Goal: Task Accomplishment & Management: Use online tool/utility

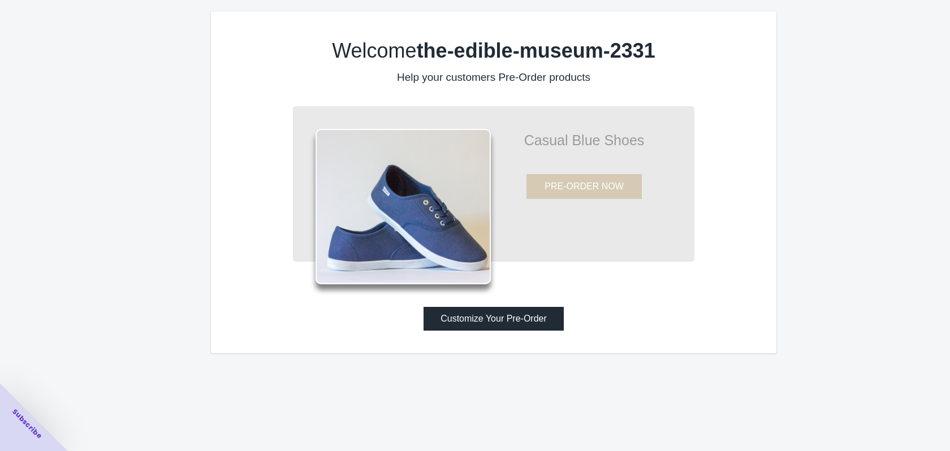
click at [499, 320] on button "Customize Your Pre-Order" at bounding box center [494, 319] width 140 height 24
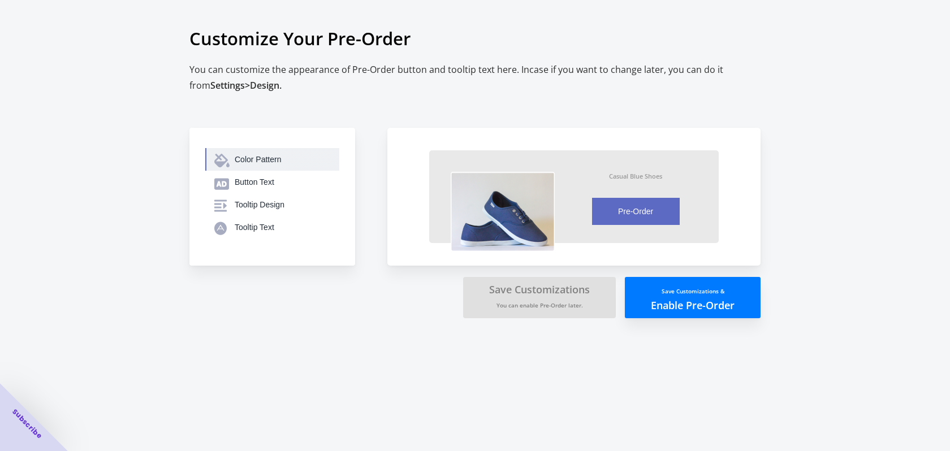
click at [288, 165] on button "Color Pattern" at bounding box center [272, 159] width 134 height 23
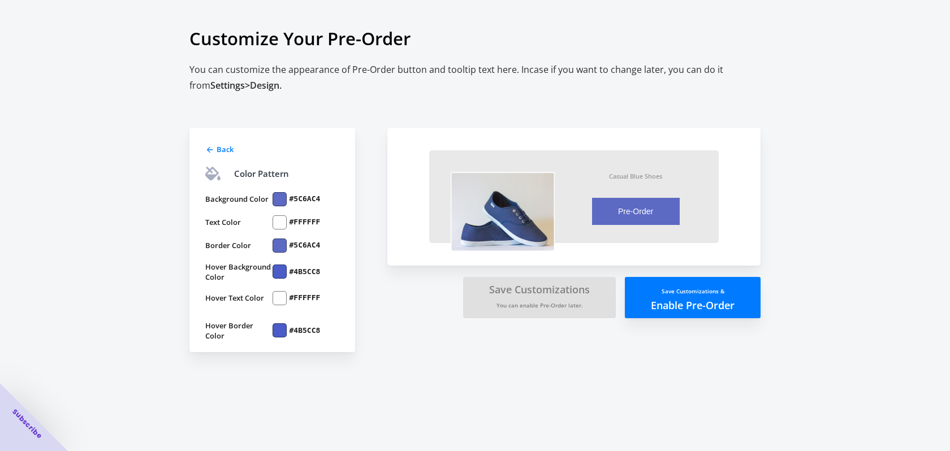
click at [285, 200] on div at bounding box center [280, 199] width 14 height 14
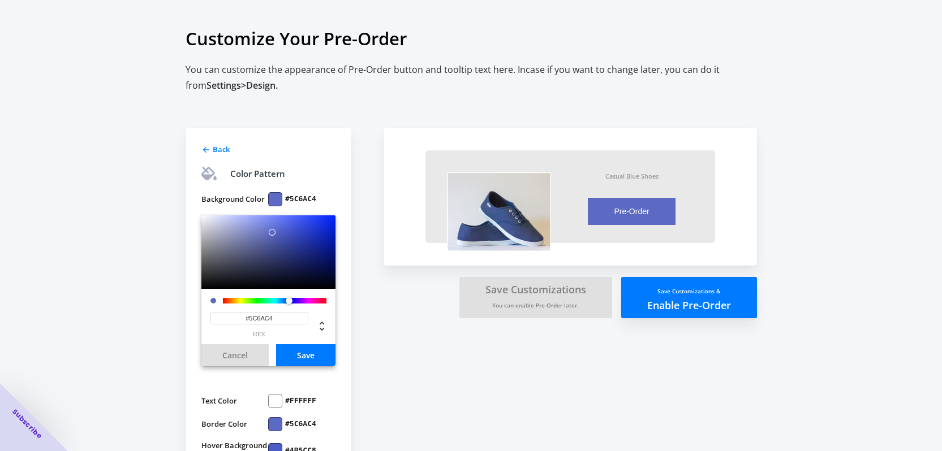
click at [281, 314] on input "#5C6AC4" at bounding box center [259, 319] width 98 height 12
click at [282, 314] on input "#5C6AC4" at bounding box center [259, 319] width 98 height 12
type input "#000000"
click at [301, 355] on button "Save" at bounding box center [305, 355] width 59 height 22
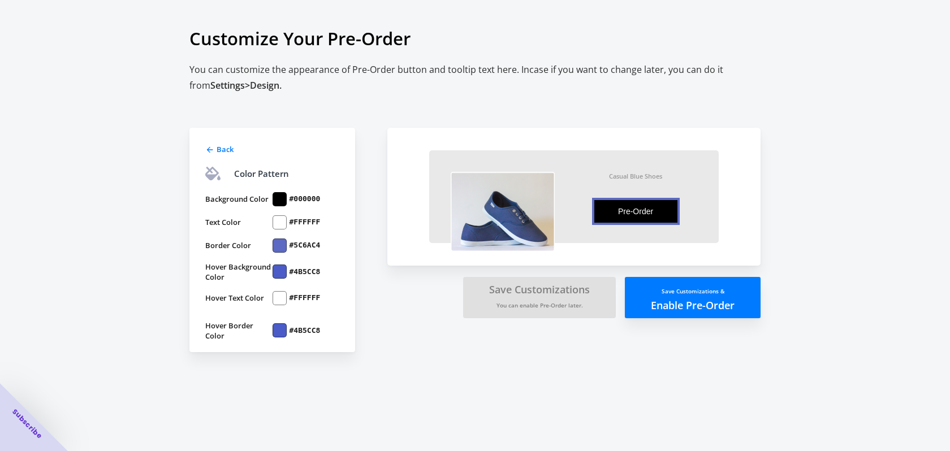
click at [277, 245] on div at bounding box center [280, 246] width 14 height 14
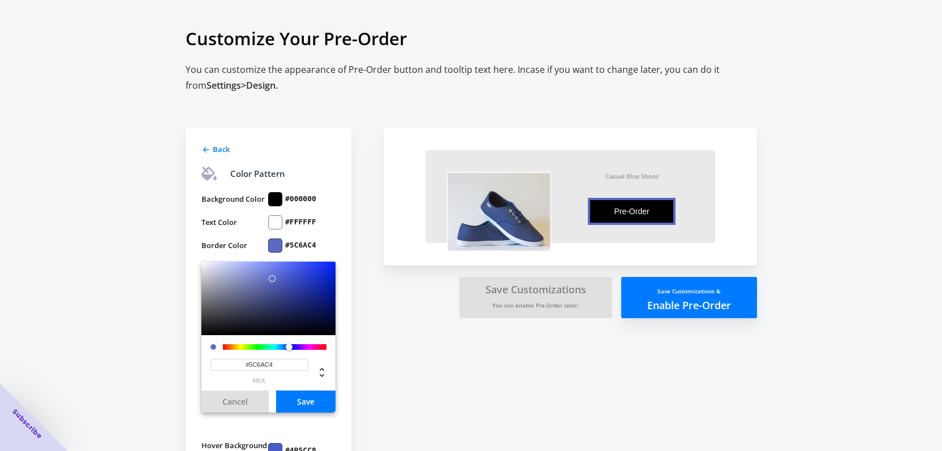
drag, startPoint x: 281, startPoint y: 370, endPoint x: 226, endPoint y: 367, distance: 54.9
click at [227, 368] on input "#5C6AC4" at bounding box center [259, 365] width 98 height 12
type input "#000000"
click at [302, 402] on button "Save" at bounding box center [305, 402] width 59 height 22
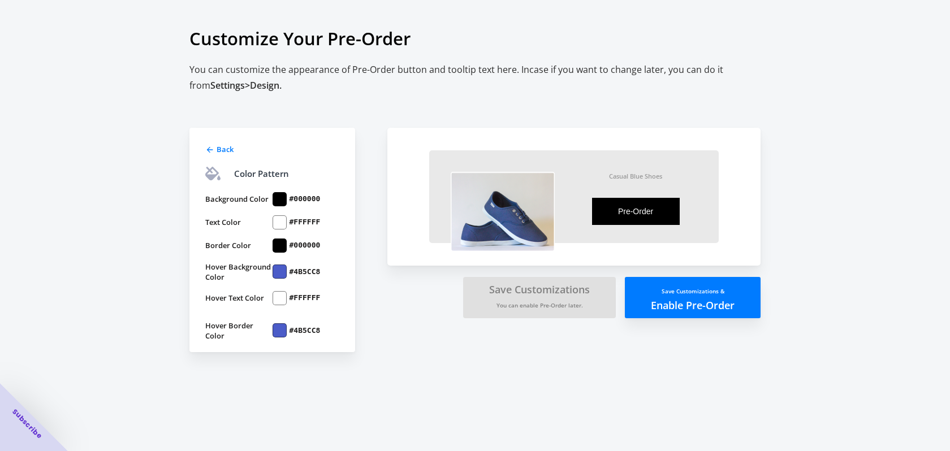
click at [283, 273] on div at bounding box center [280, 272] width 14 height 14
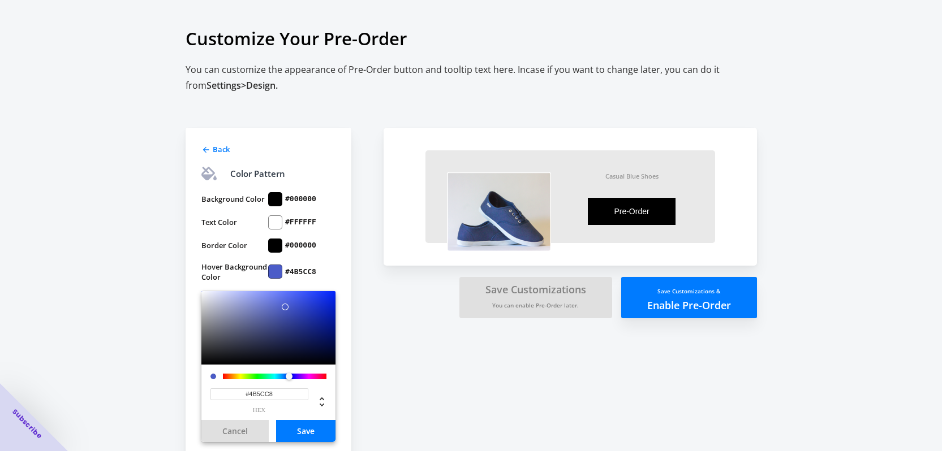
drag, startPoint x: 288, startPoint y: 395, endPoint x: 230, endPoint y: 394, distance: 58.8
click at [230, 394] on input "#4B5CC8" at bounding box center [259, 395] width 98 height 12
type input "#FFFFFF"
click at [301, 425] on button "Save" at bounding box center [305, 431] width 59 height 22
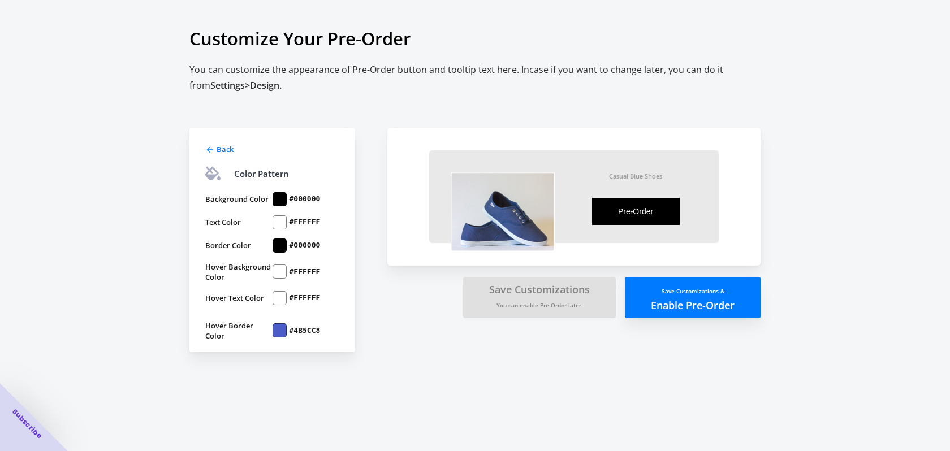
click at [278, 332] on div at bounding box center [280, 331] width 14 height 14
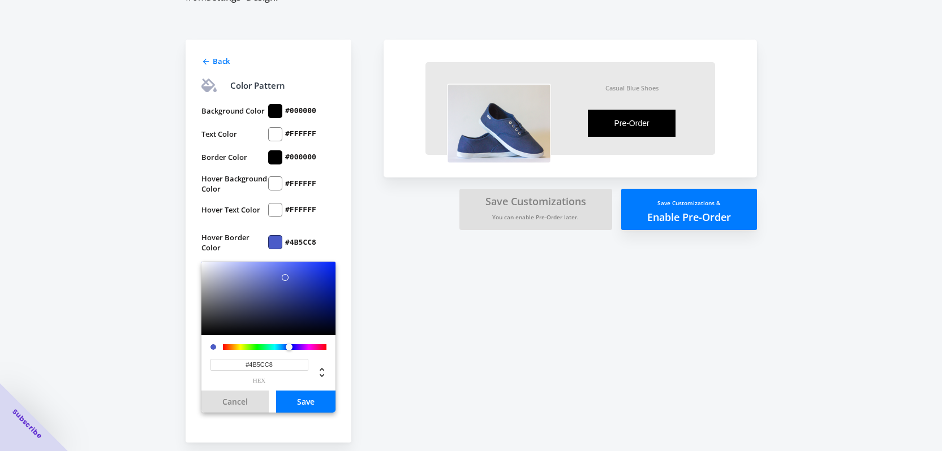
scroll to position [95, 0]
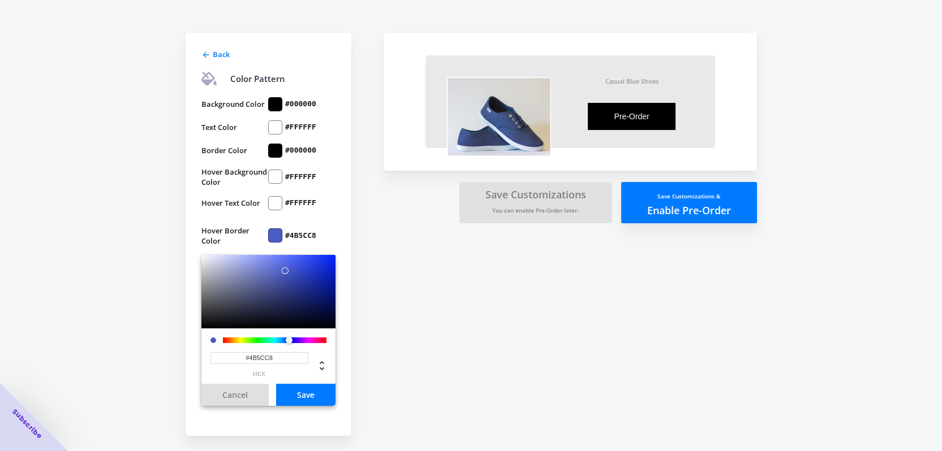
drag, startPoint x: 281, startPoint y: 359, endPoint x: 213, endPoint y: 354, distance: 68.1
click at [213, 354] on input "#4B5CC8" at bounding box center [259, 358] width 98 height 12
type input "#000000"
click at [311, 392] on button "Save" at bounding box center [305, 395] width 59 height 22
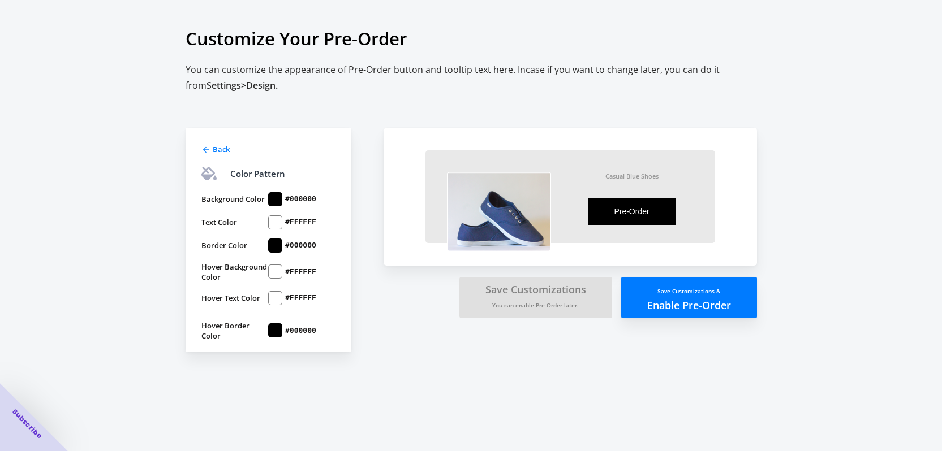
scroll to position [0, 0]
click at [216, 145] on div "Back" at bounding box center [271, 148] width 136 height 14
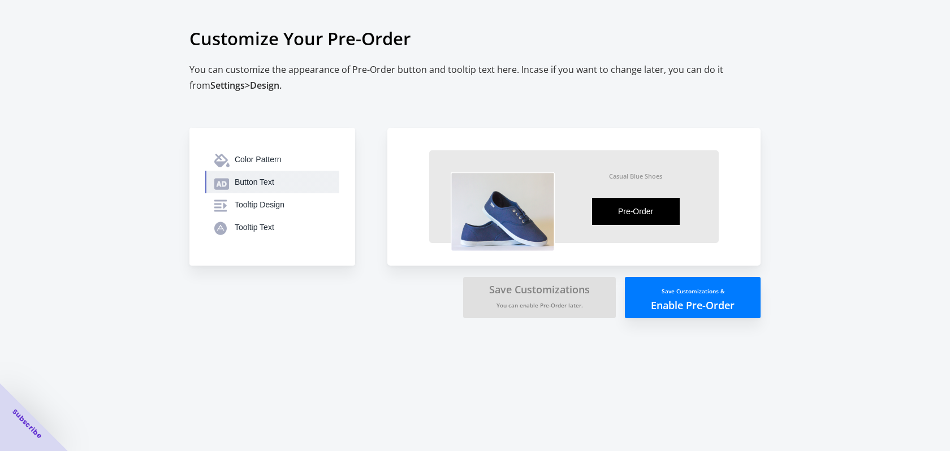
click at [265, 184] on div "Button Text" at bounding box center [283, 181] width 96 height 11
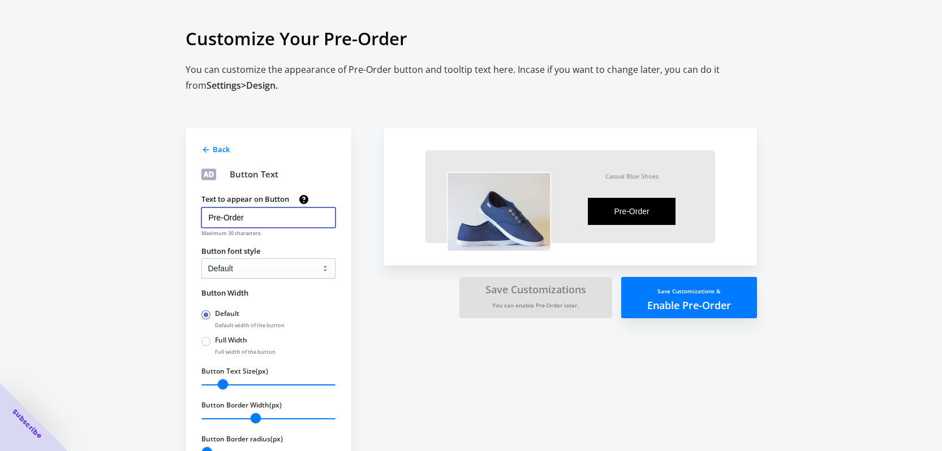
click at [284, 219] on input "Pre-Order" at bounding box center [268, 218] width 134 height 20
click at [297, 277] on select "Default Arial Times New Roman Courier Sans Serif" at bounding box center [268, 268] width 134 height 20
select select "2"
click at [201, 258] on select "Default Arial Times New Roman Courier Sans Serif" at bounding box center [268, 268] width 134 height 20
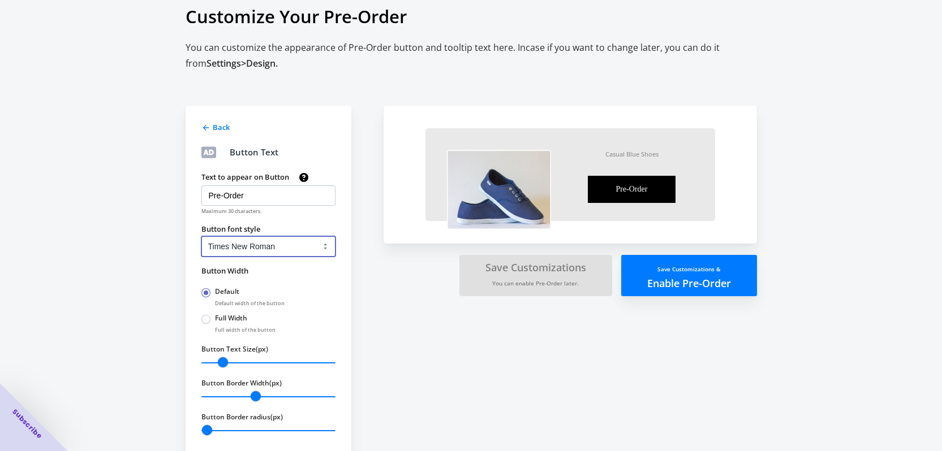
scroll to position [46, 0]
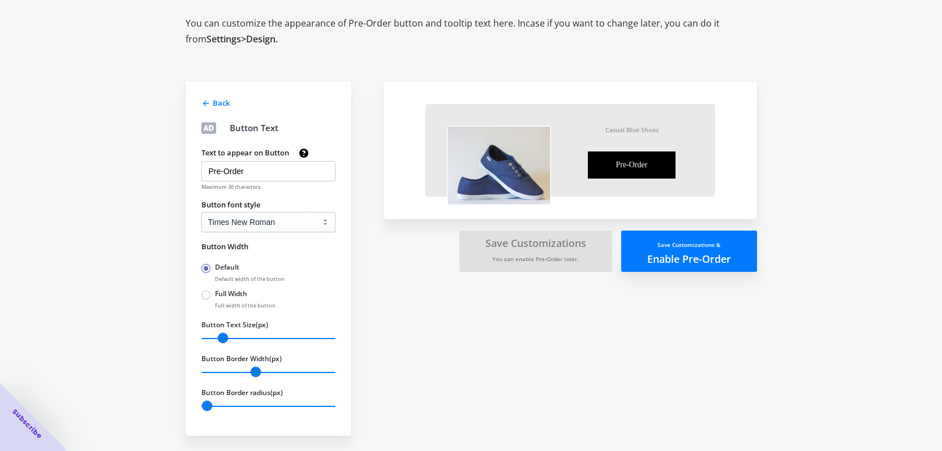
click at [204, 296] on span at bounding box center [205, 295] width 9 height 9
click at [204, 293] on input "Full Width" at bounding box center [204, 292] width 1 height 1
radio input "true"
click at [205, 266] on span at bounding box center [205, 268] width 9 height 9
click at [205, 266] on input "Default" at bounding box center [204, 266] width 1 height 1
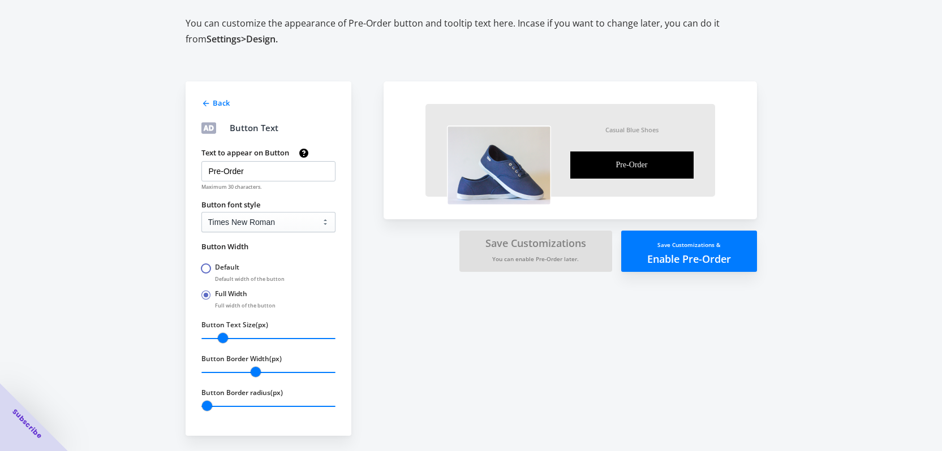
radio input "true"
radio input "false"
click at [211, 106] on div "Back" at bounding box center [267, 102] width 136 height 14
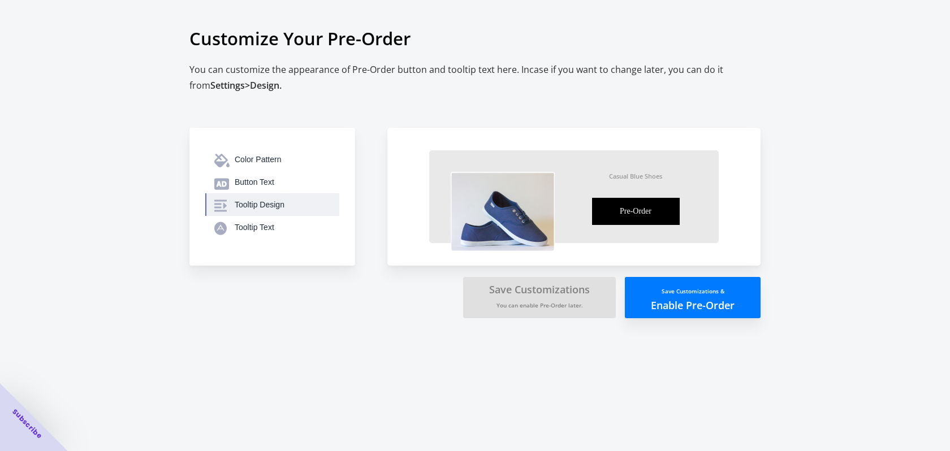
click at [275, 212] on button "Tooltip Design" at bounding box center [272, 204] width 134 height 23
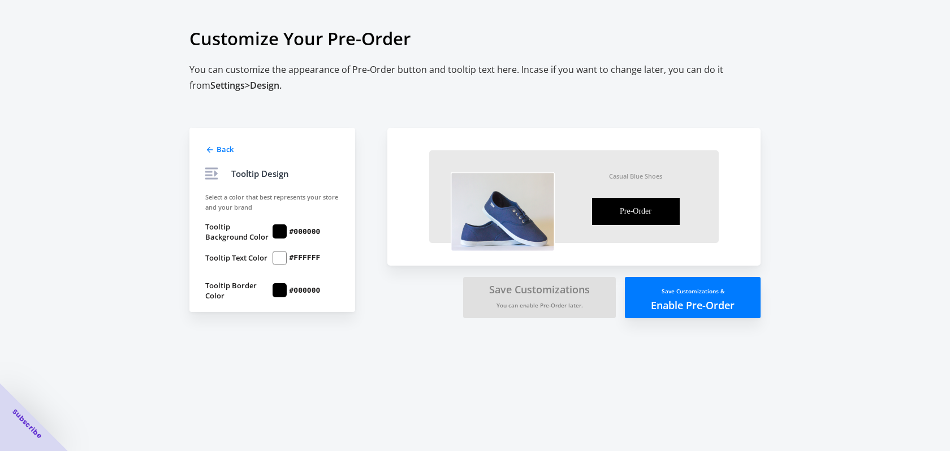
click at [212, 148] on icon at bounding box center [209, 149] width 9 height 9
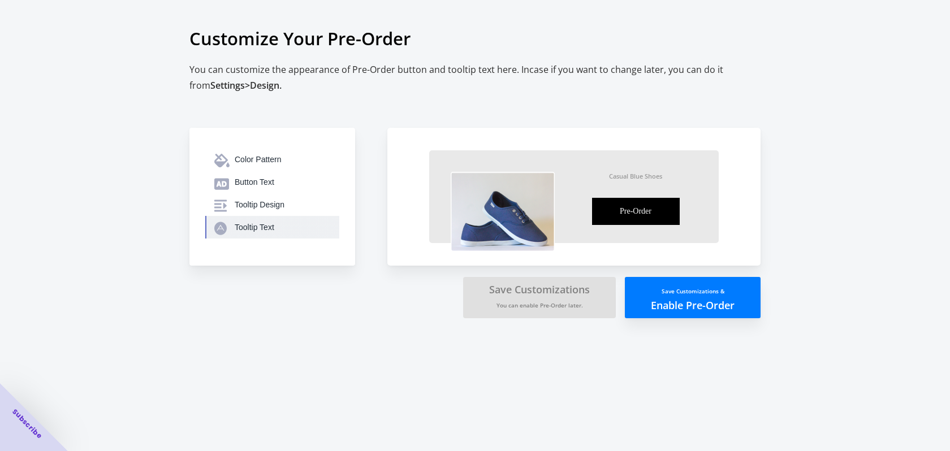
click at [260, 229] on div "Tooltip Text" at bounding box center [283, 227] width 96 height 11
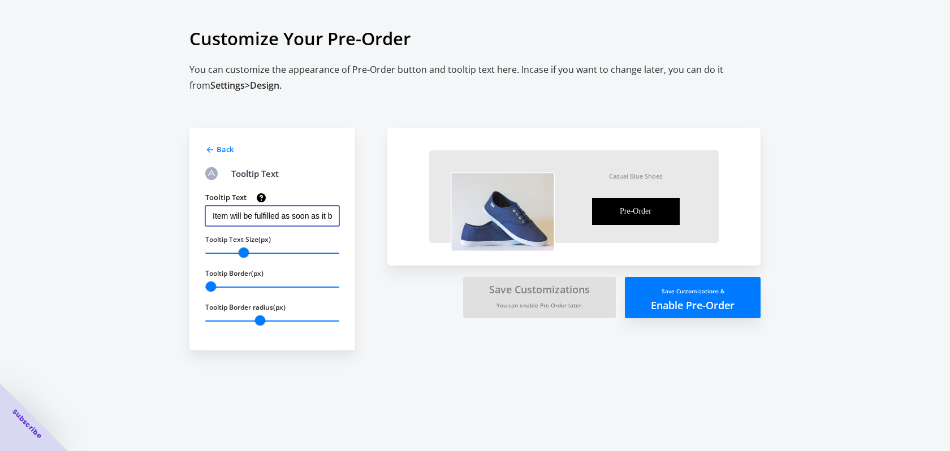
click at [264, 219] on input "Item will be fulfilled as soon as it becomes available" at bounding box center [272, 216] width 134 height 20
click at [285, 216] on input "Item will be fulfilled as soon as it becomes available" at bounding box center [272, 216] width 134 height 20
click at [695, 299] on button "Save Customizations & Enable Pre-Order" at bounding box center [693, 297] width 136 height 41
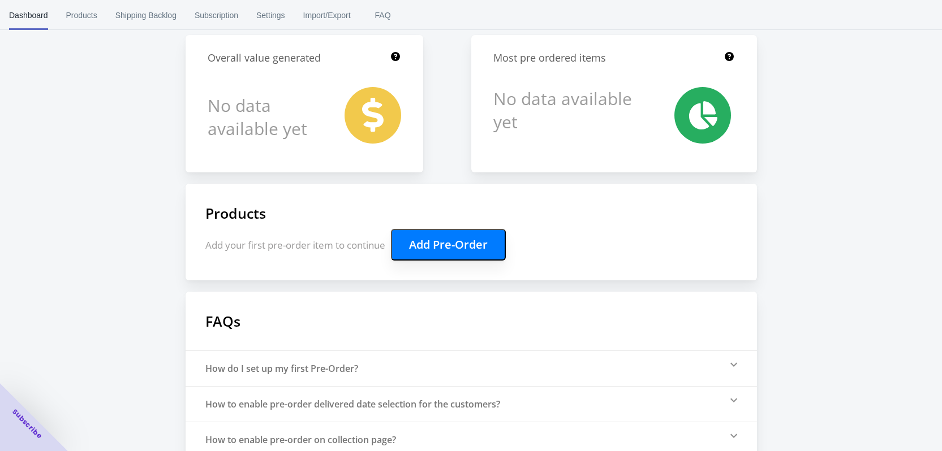
scroll to position [113, 0]
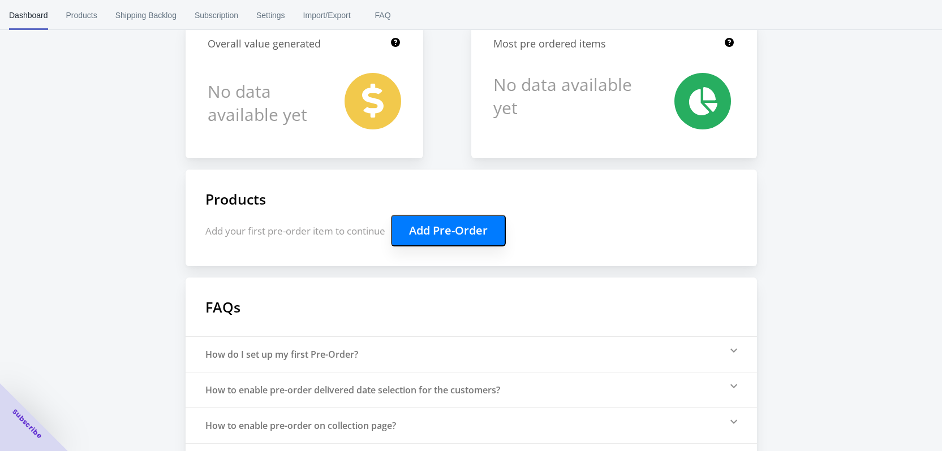
click at [452, 238] on button "Add Pre-Order" at bounding box center [448, 231] width 115 height 32
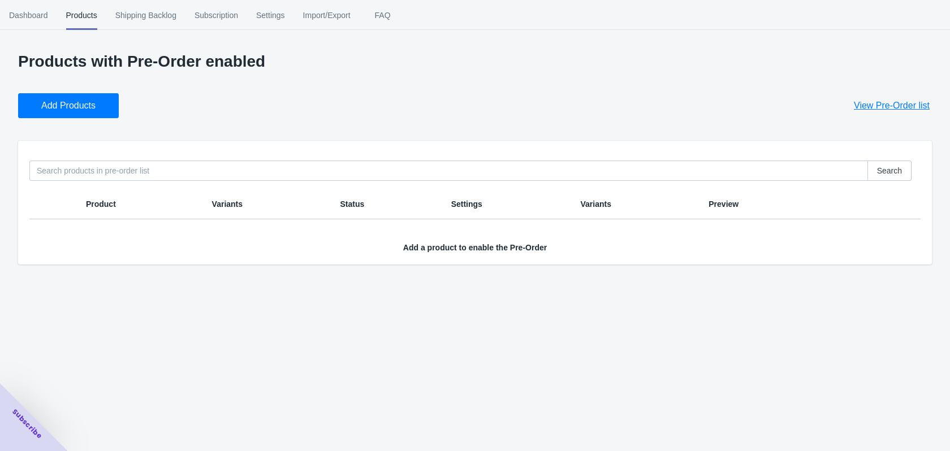
click at [114, 208] on span "Product" at bounding box center [101, 204] width 30 height 9
click at [104, 205] on span "Product" at bounding box center [101, 204] width 30 height 9
drag, startPoint x: 232, startPoint y: 226, endPoint x: 219, endPoint y: 210, distance: 20.5
click at [232, 224] on div "Search Product Variants Status Settings Variants Preview Add a product to enabl…" at bounding box center [475, 203] width 914 height 124
drag, startPoint x: 219, startPoint y: 210, endPoint x: 291, endPoint y: 208, distance: 71.3
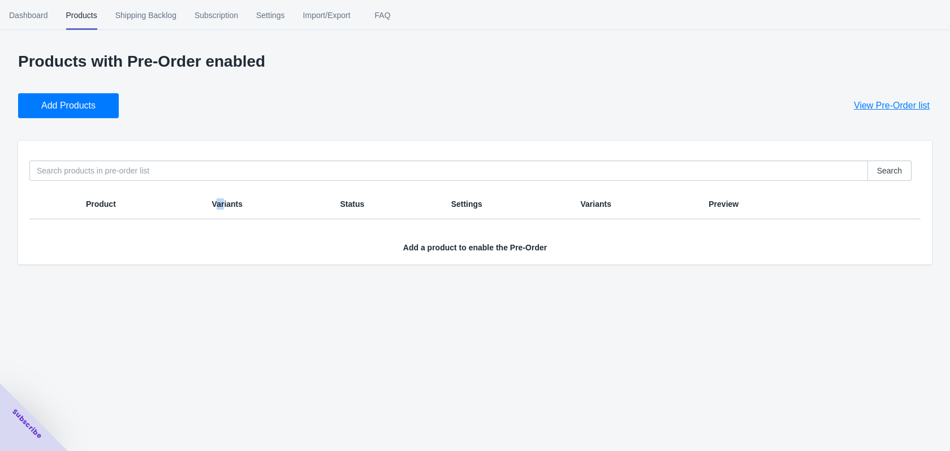
click at [229, 208] on th "Variants" at bounding box center [267, 204] width 128 height 30
click at [347, 202] on span "Status" at bounding box center [352, 204] width 24 height 9
click at [476, 205] on span "Settings" at bounding box center [466, 204] width 31 height 9
click at [600, 210] on th "Variants" at bounding box center [635, 204] width 128 height 30
click at [54, 94] on button "Add Products" at bounding box center [68, 105] width 101 height 25
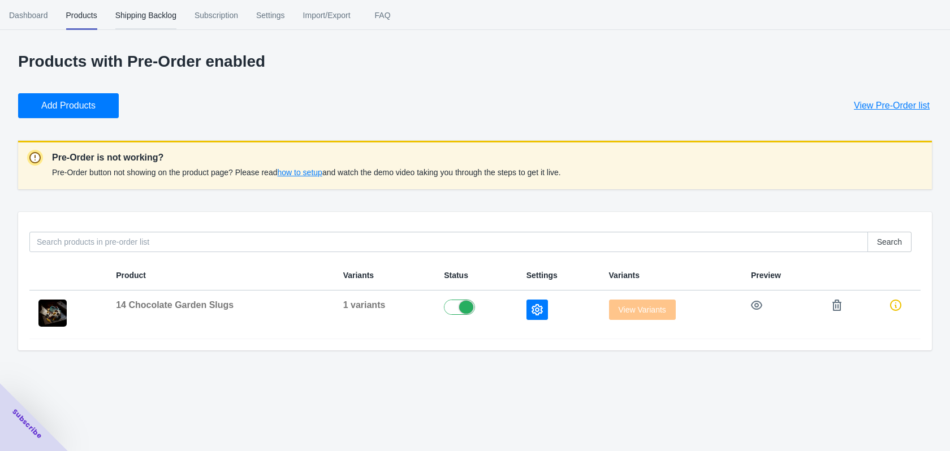
click at [164, 16] on span "Shipping Backlog" at bounding box center [145, 15] width 61 height 29
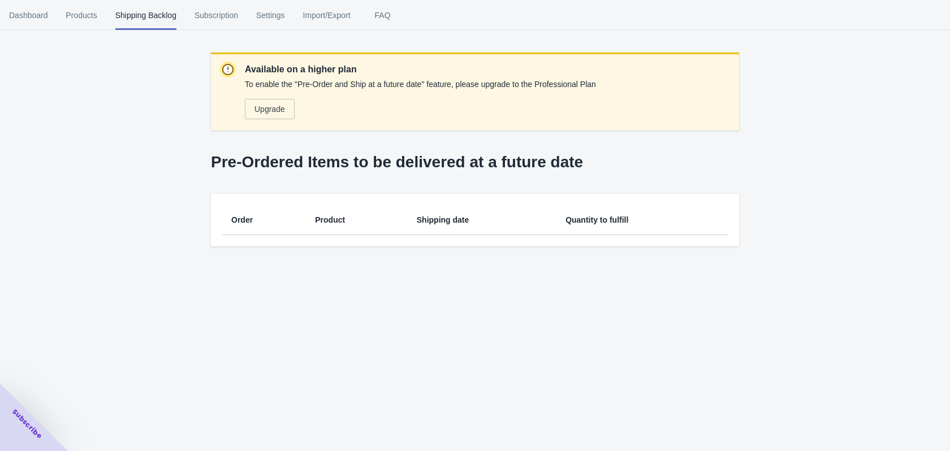
click at [437, 217] on span "Shipping date" at bounding box center [443, 220] width 53 height 9
click at [206, 15] on span "Subscription" at bounding box center [217, 15] width 44 height 29
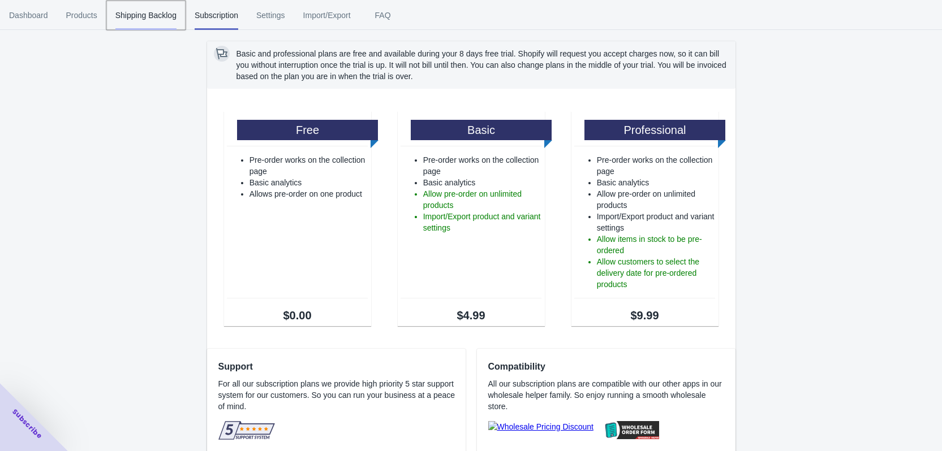
click at [145, 13] on span "Shipping Backlog" at bounding box center [145, 15] width 61 height 29
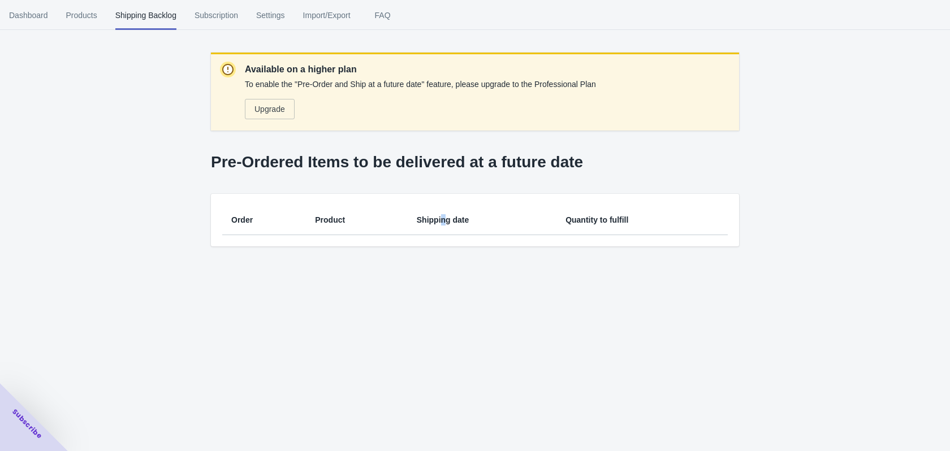
drag, startPoint x: 440, startPoint y: 218, endPoint x: 422, endPoint y: 217, distance: 18.2
click at [434, 218] on span "Shipping date" at bounding box center [443, 220] width 53 height 9
drag, startPoint x: 325, startPoint y: 212, endPoint x: 270, endPoint y: 221, distance: 55.7
click at [323, 212] on th "Product" at bounding box center [357, 220] width 102 height 30
click at [224, 212] on th "Order" at bounding box center [264, 220] width 84 height 30
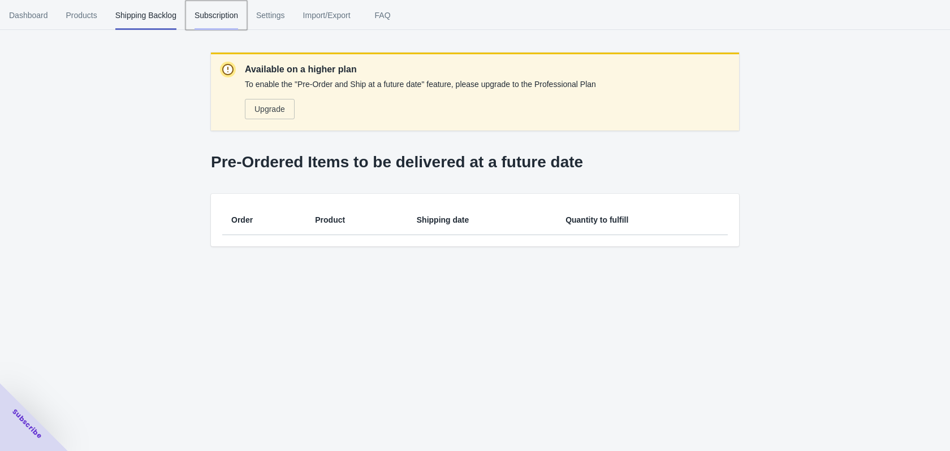
click at [225, 18] on span "Subscription" at bounding box center [217, 15] width 44 height 29
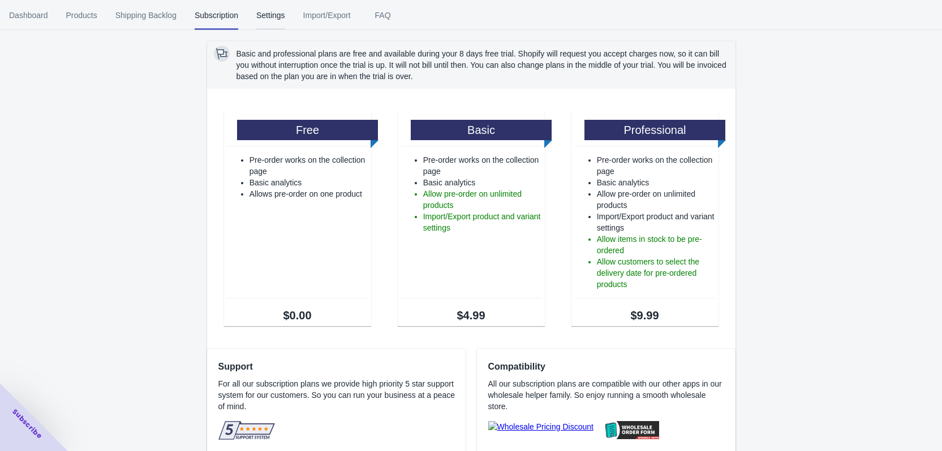
click at [270, 16] on span "Settings" at bounding box center [270, 15] width 29 height 29
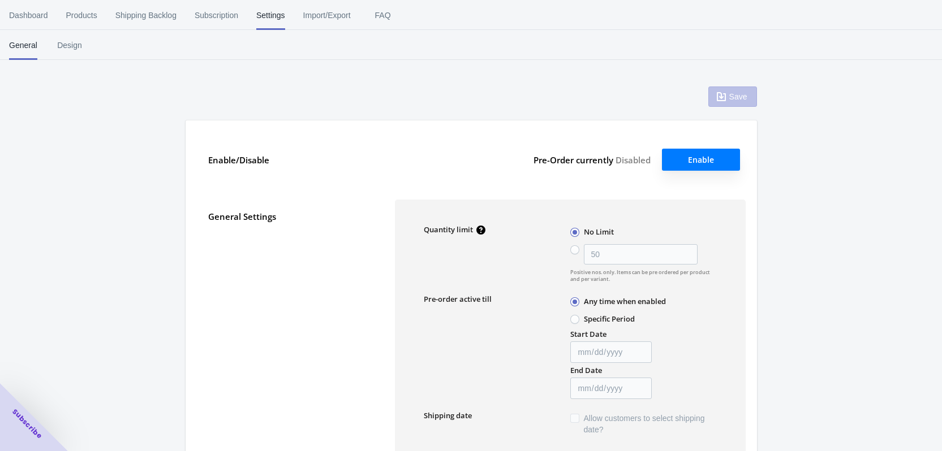
type input "50"
type textarea "Inventory level is <qty>. Some of the items will be pre-ordered."
type textarea "Only <qty> items left in stock."
type textarea "A maximum of <qty> products can be pre ordered."
click at [62, 46] on span "Design" at bounding box center [69, 45] width 28 height 29
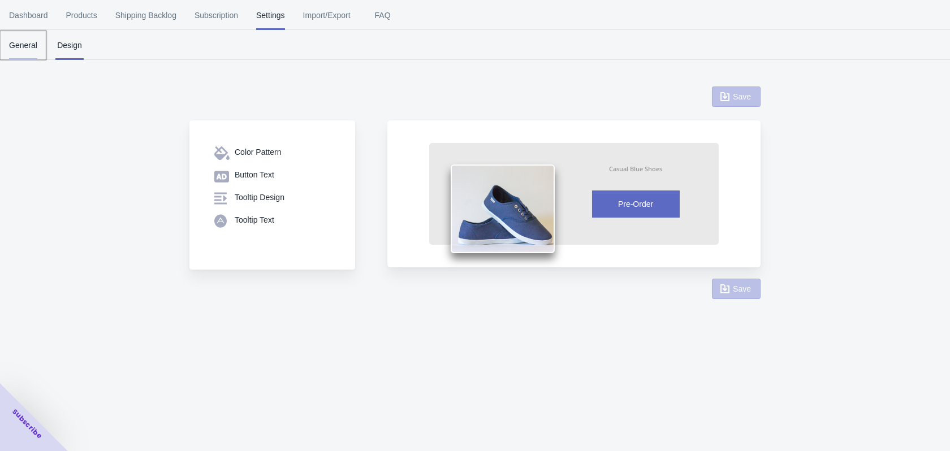
click at [40, 45] on button "General" at bounding box center [23, 45] width 46 height 29
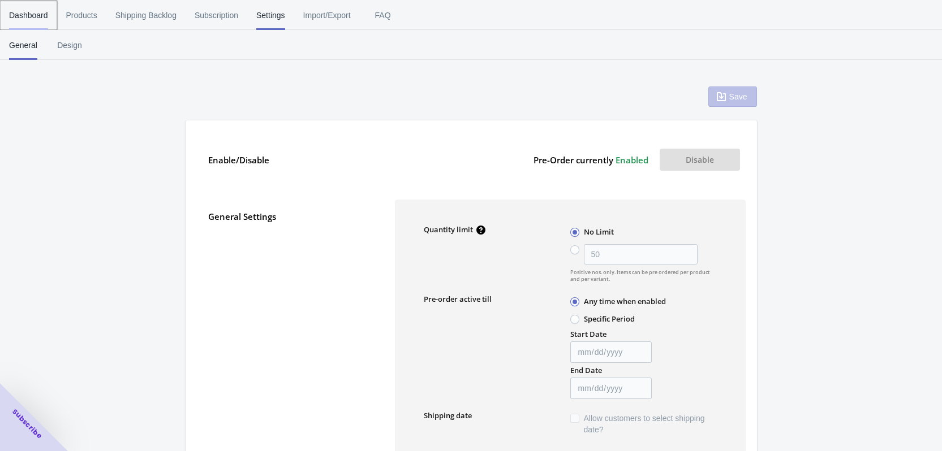
click at [34, 17] on span "Dashboard" at bounding box center [28, 15] width 39 height 29
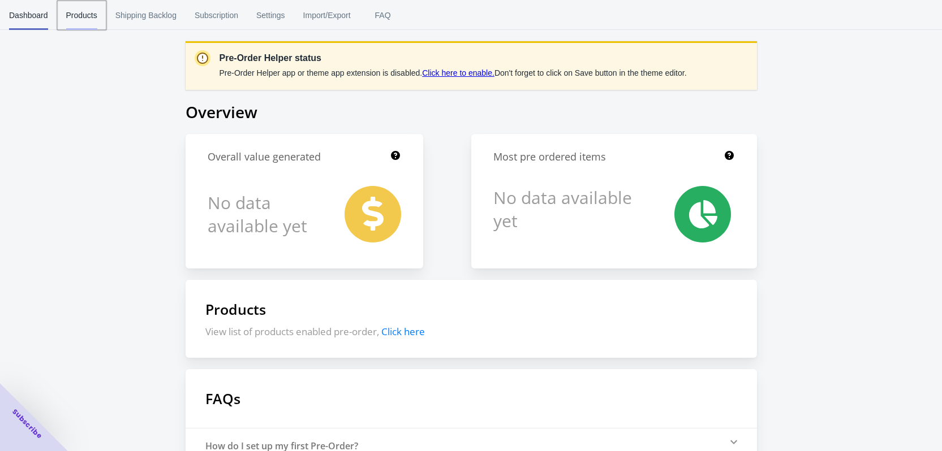
click at [88, 19] on span "Products" at bounding box center [81, 15] width 31 height 29
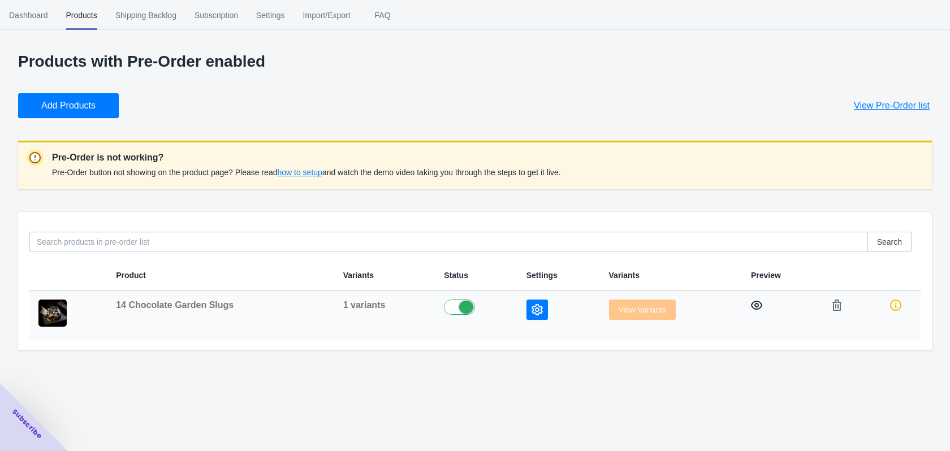
click at [751, 301] on icon "button" at bounding box center [756, 305] width 11 height 11
click at [314, 174] on span "how to setup" at bounding box center [299, 172] width 45 height 9
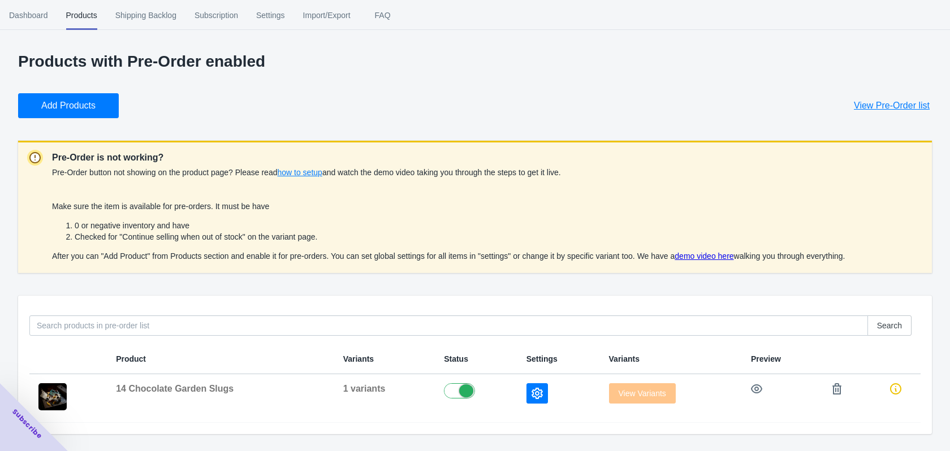
click at [317, 236] on li "Checked for "Continue selling when out of stock" on the variant page." at bounding box center [460, 236] width 771 height 11
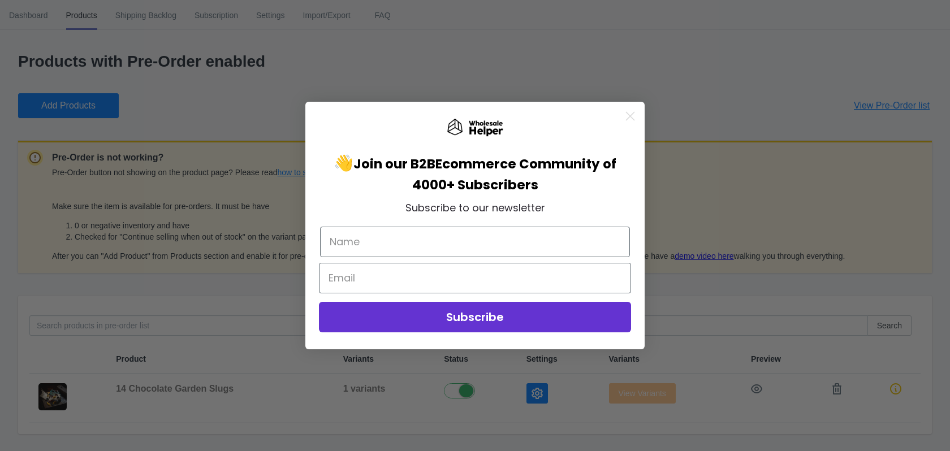
click at [632, 119] on icon "Close dialog" at bounding box center [631, 117] width 8 height 8
